Goal: Task Accomplishment & Management: Complete application form

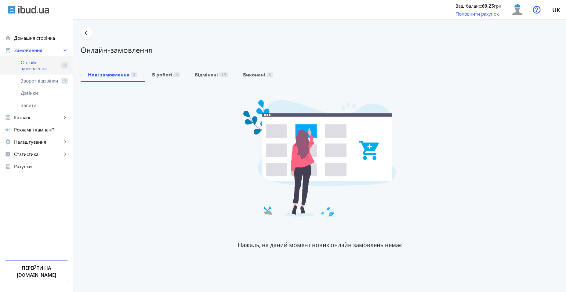
click at [36, 67] on span "Онлайн-замовлення" at bounding box center [40, 65] width 38 height 12
click at [22, 67] on span "Онлайн-замовлення" at bounding box center [40, 65] width 38 height 12
click at [53, 66] on span "Онлайн-замовлення" at bounding box center [40, 65] width 38 height 12
